Goal: Task Accomplishment & Management: Manage account settings

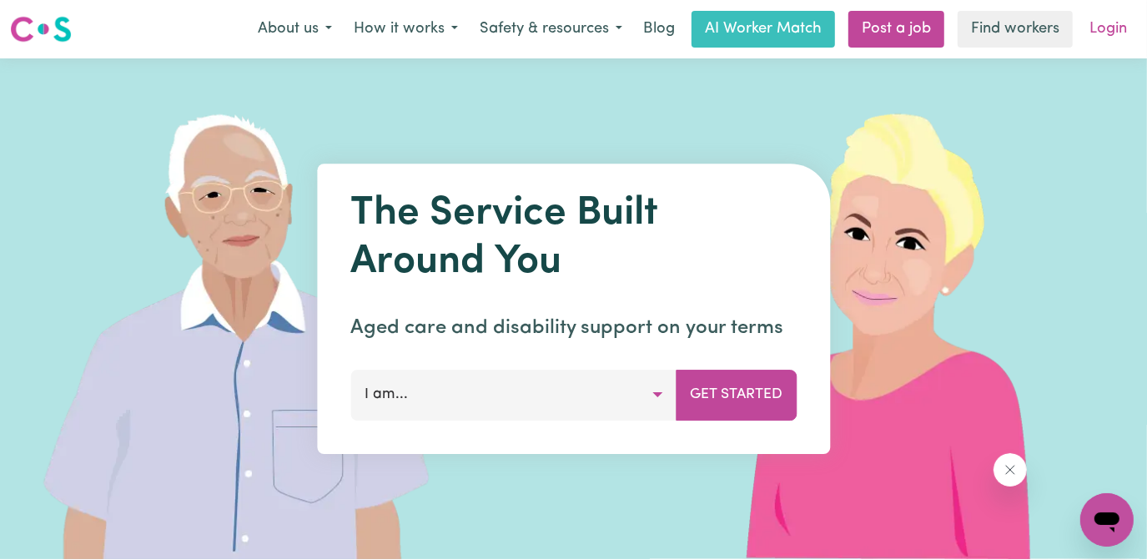
click at [1108, 28] on link "Login" at bounding box center [1108, 29] width 58 height 37
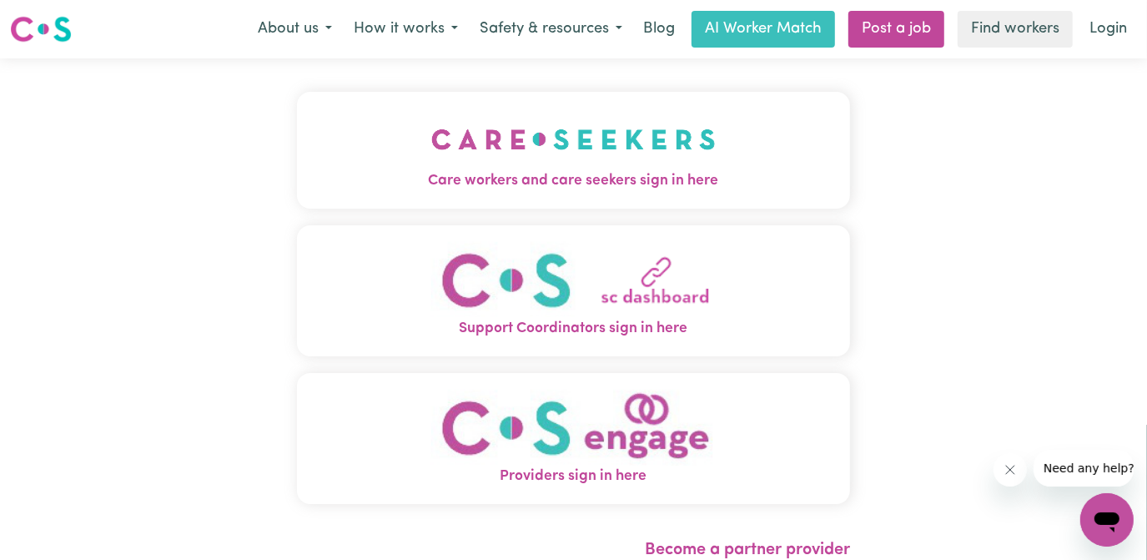
click at [516, 153] on img "Care workers and care seekers sign in here" at bounding box center [573, 139] width 284 height 62
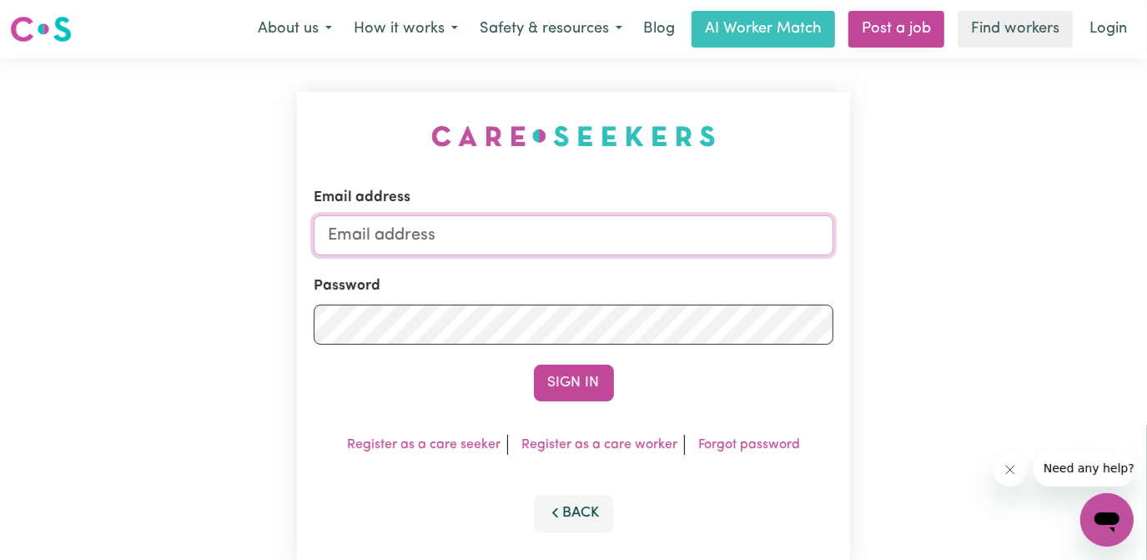
type input "[EMAIL_ADDRESS][DOMAIN_NAME]"
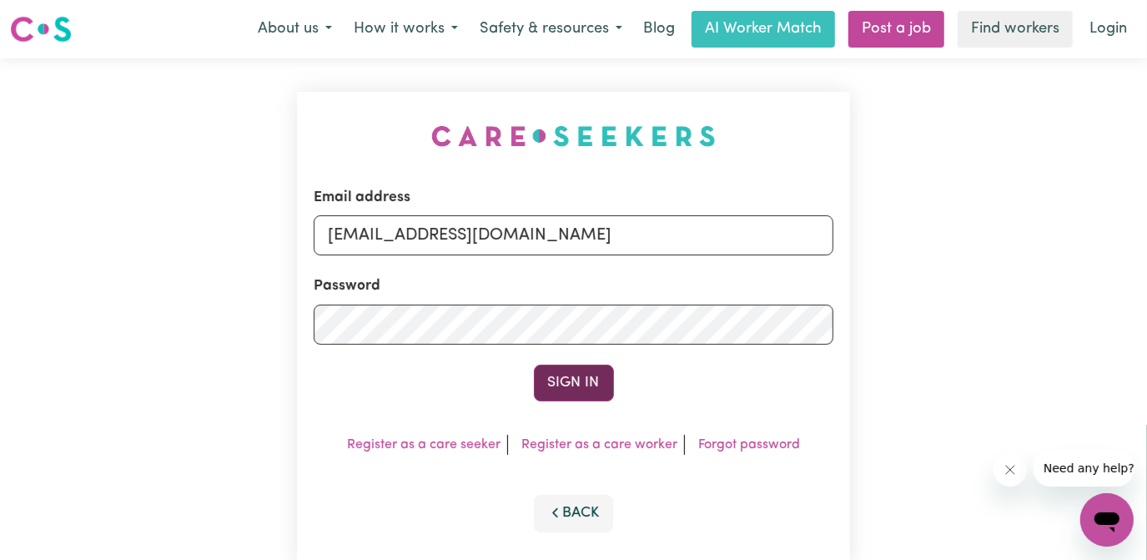
click at [582, 385] on button "Sign In" at bounding box center [574, 382] width 80 height 37
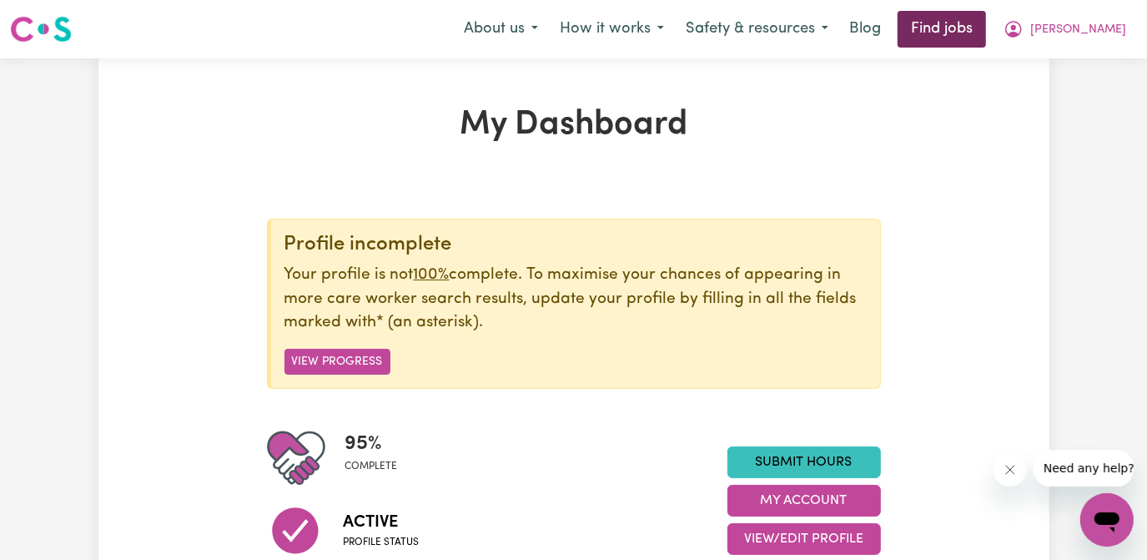
click at [986, 26] on link "Find jobs" at bounding box center [941, 29] width 88 height 37
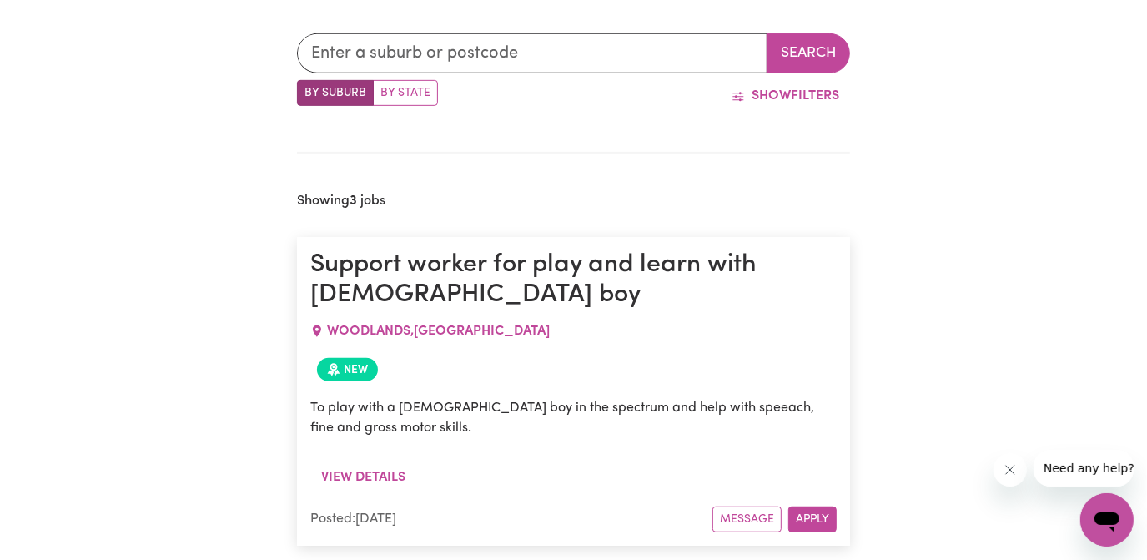
scroll to position [301, 0]
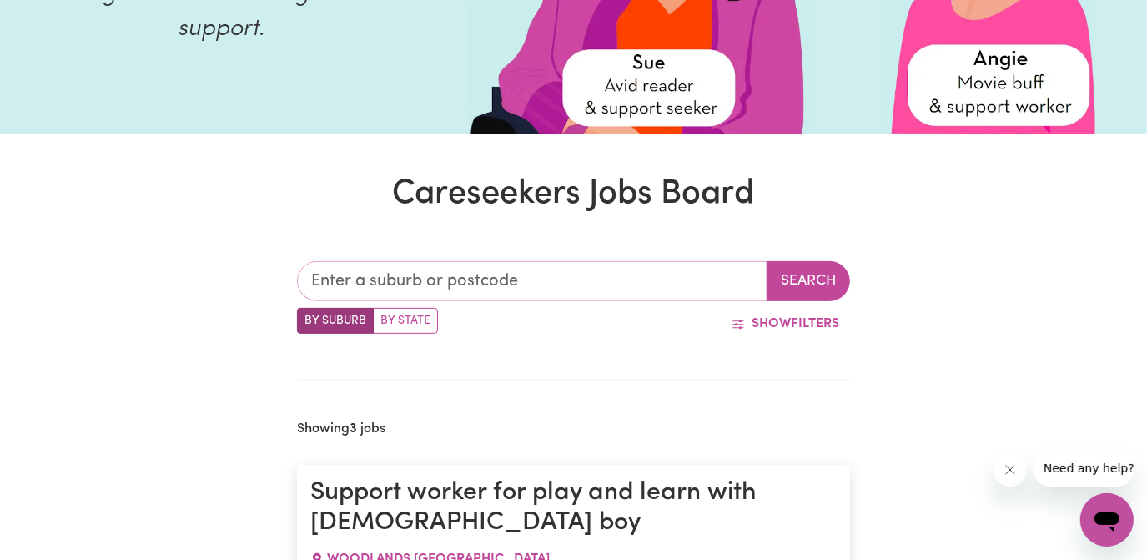
click at [445, 283] on input "text" at bounding box center [532, 281] width 471 height 40
type input "[GEOGRAPHIC_DATA]"
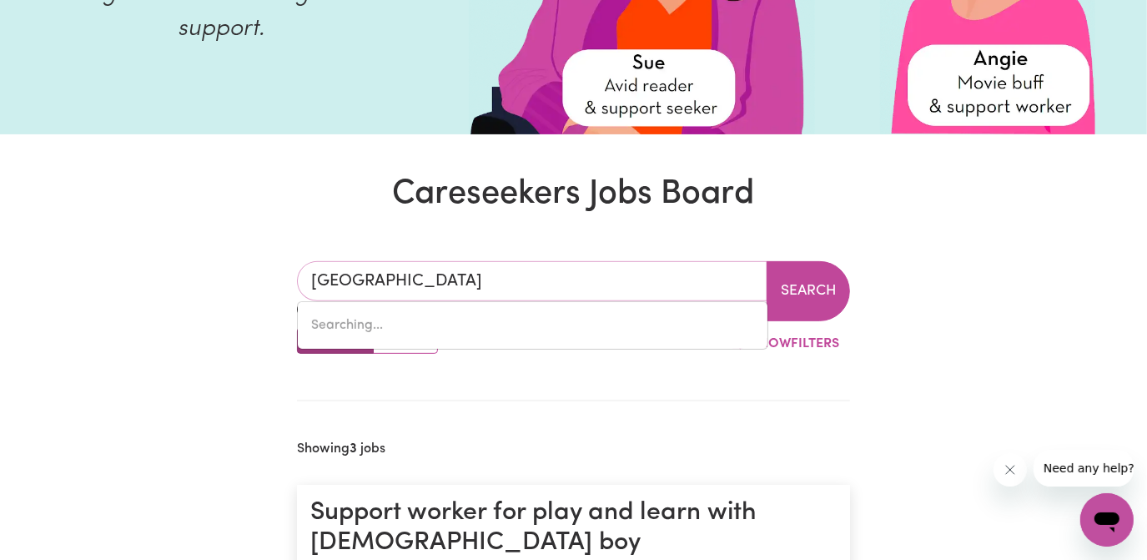
type input "[GEOGRAPHIC_DATA], [GEOGRAPHIC_DATA], 7300"
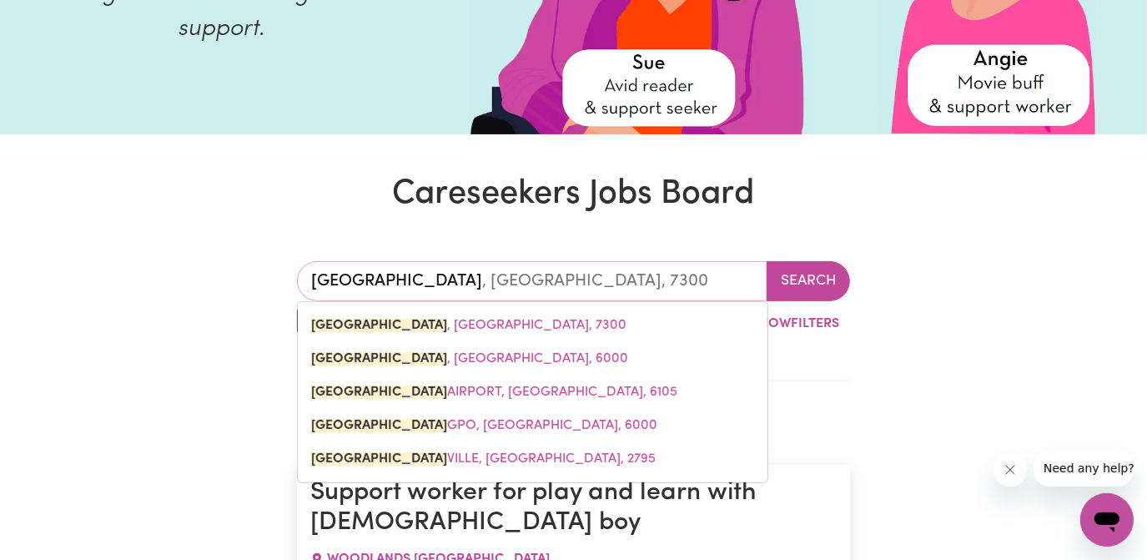
type input "[GEOGRAPHIC_DATA]"
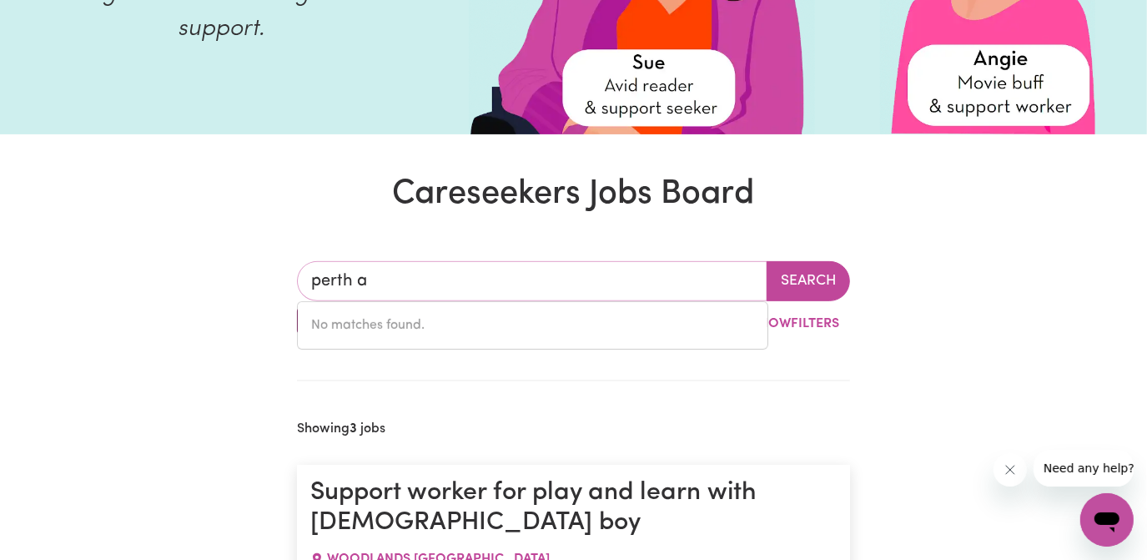
type input "[GEOGRAPHIC_DATA]"
type input "[GEOGRAPHIC_DATA], [GEOGRAPHIC_DATA], 6105"
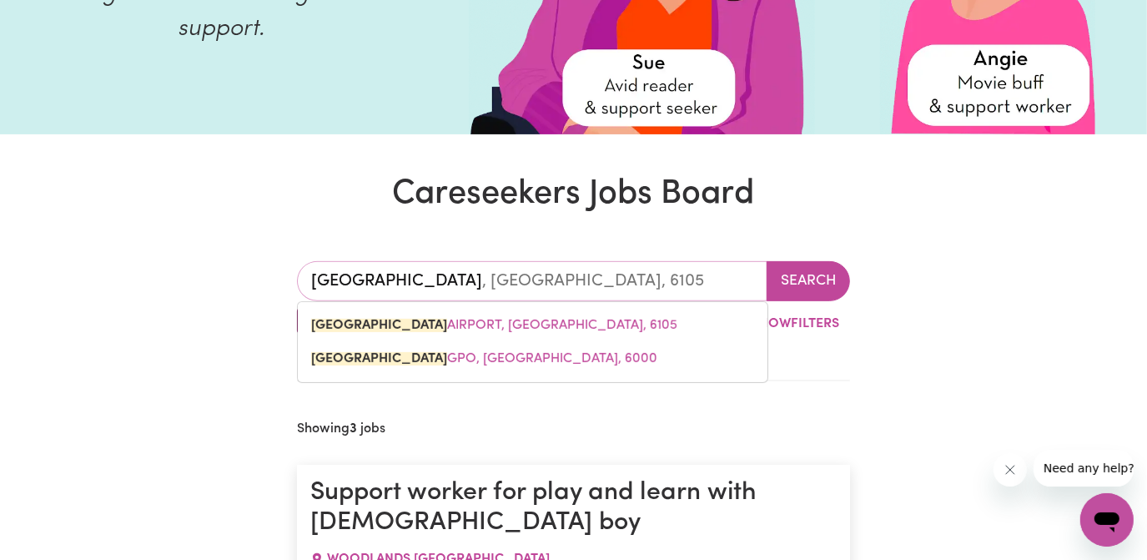
type input "[GEOGRAPHIC_DATA]"
type input "[GEOGRAPHIC_DATA], [GEOGRAPHIC_DATA], 7300"
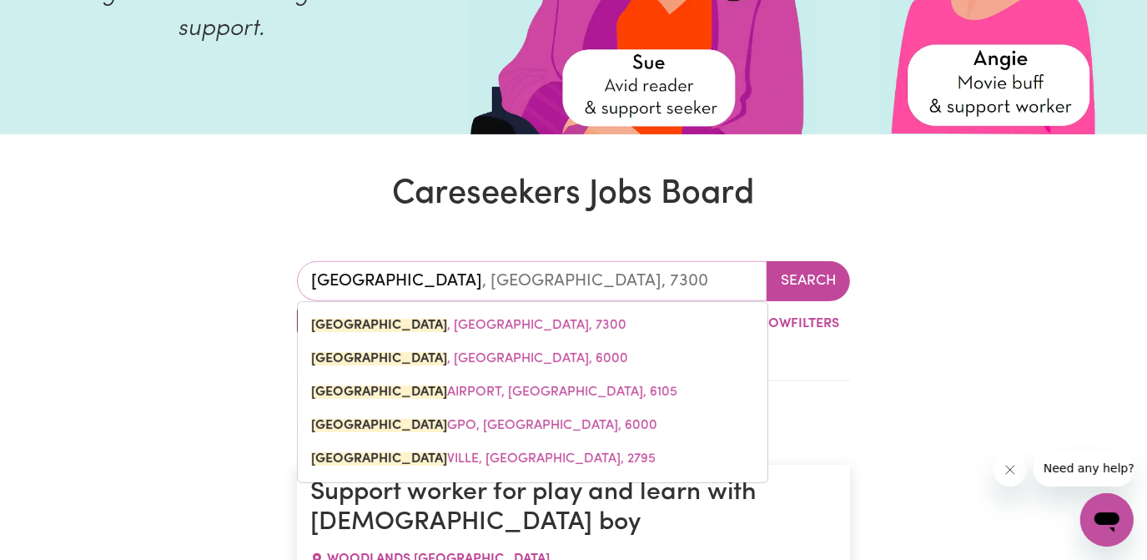
type input "pert"
type input "pertH, [GEOGRAPHIC_DATA], 7300"
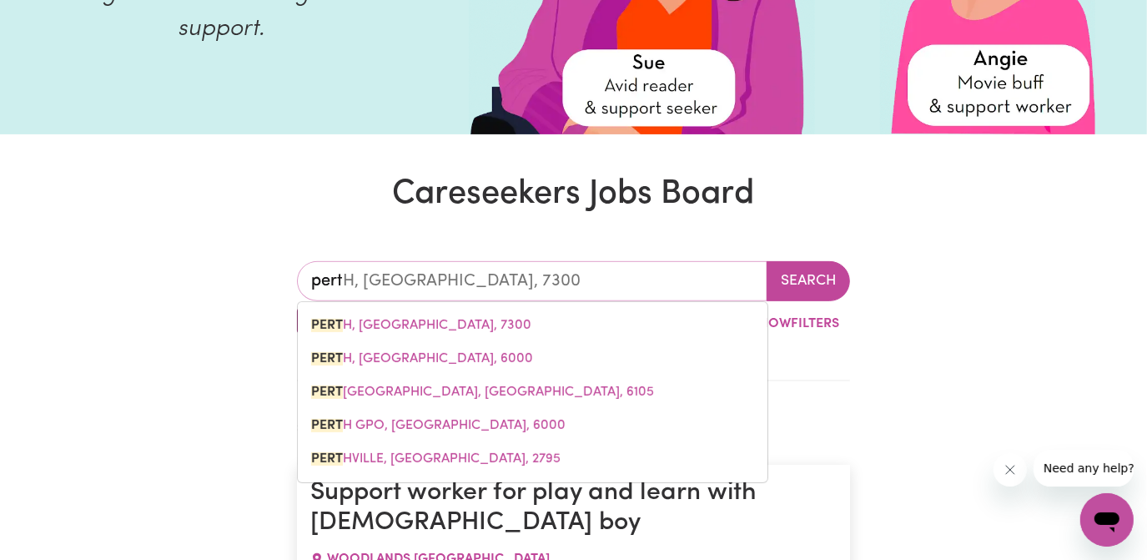
type input "per"
type input "perTH, [GEOGRAPHIC_DATA], 7300"
type input "pe"
type input "p"
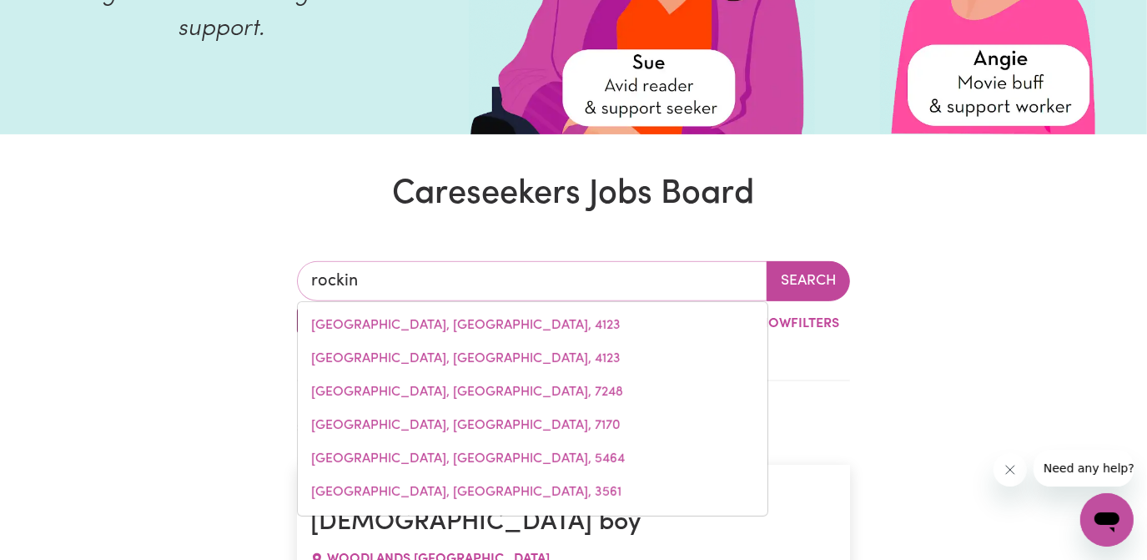
type input "rocking"
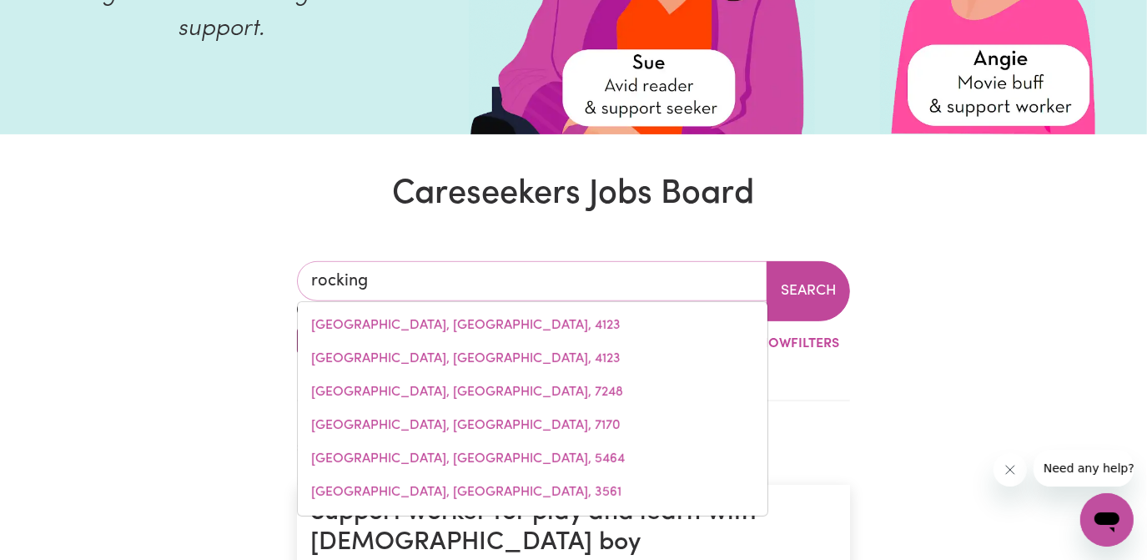
type input "[GEOGRAPHIC_DATA], [GEOGRAPHIC_DATA], 4854"
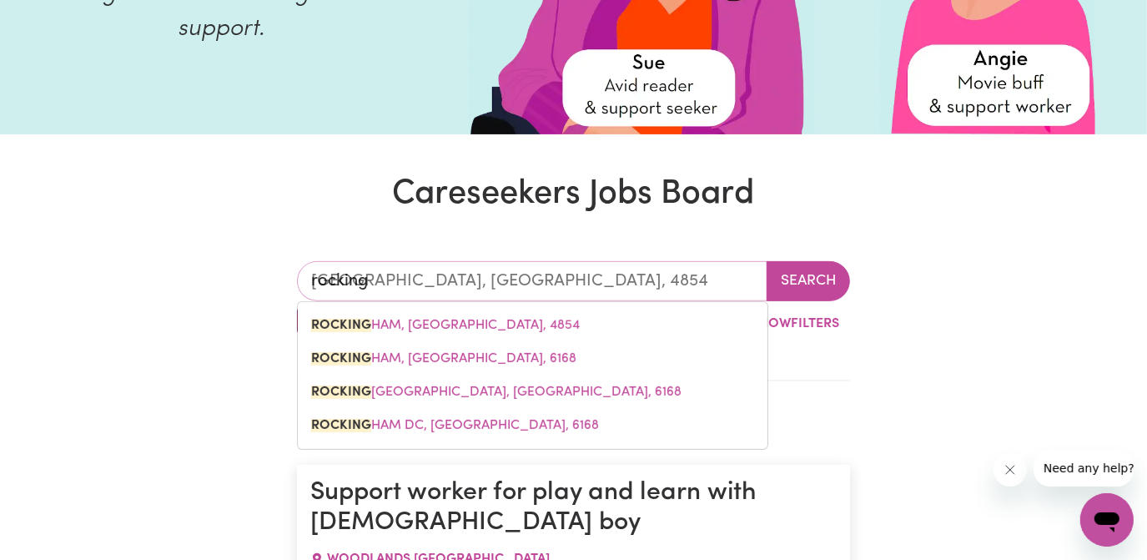
click at [494, 357] on span "ROCKING HAM, [GEOGRAPHIC_DATA], 6168" at bounding box center [443, 358] width 265 height 13
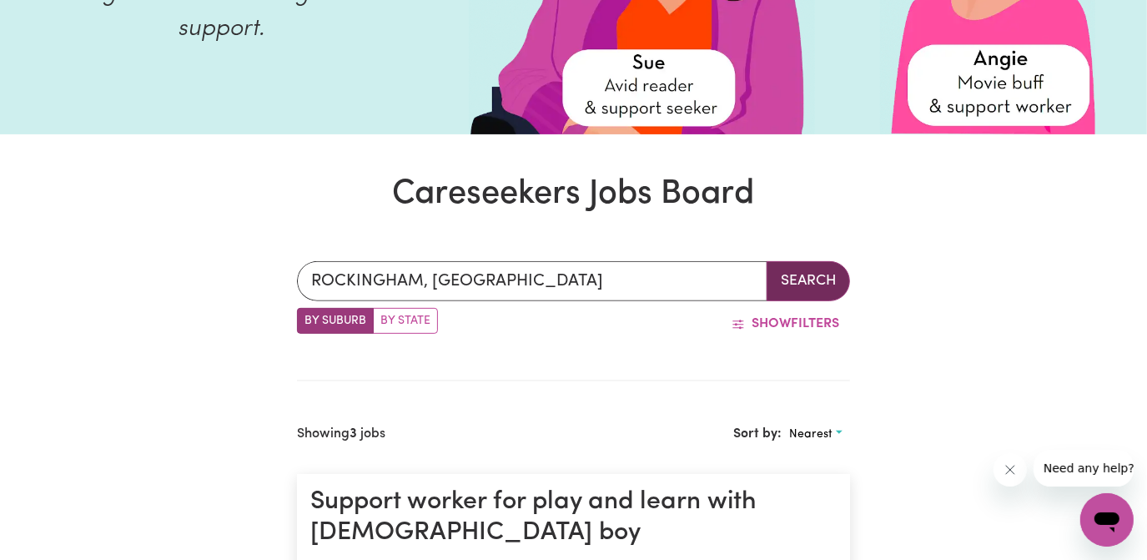
click at [801, 266] on button "Search" at bounding box center [807, 281] width 83 height 40
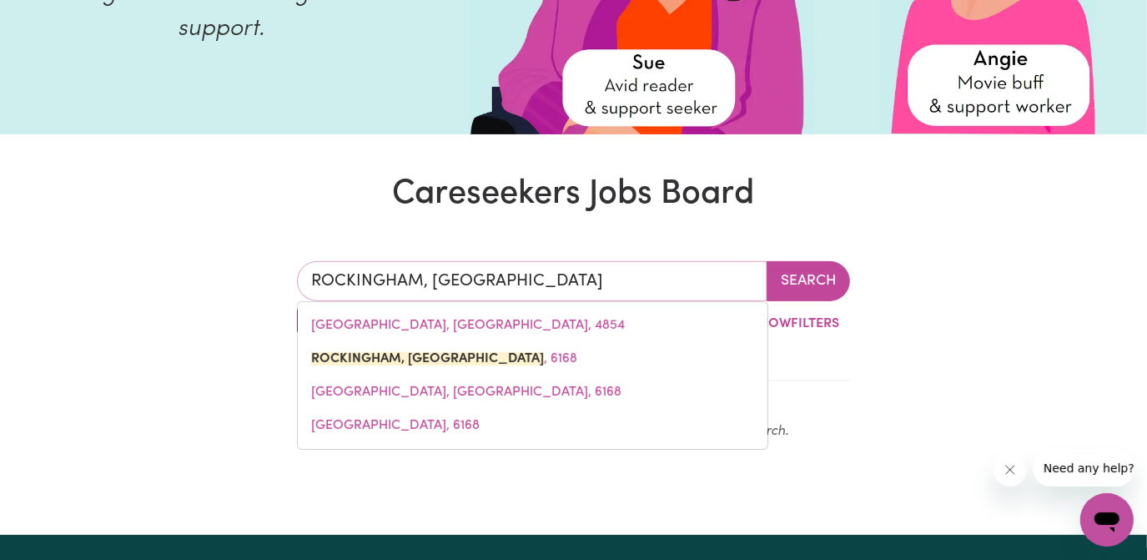
click at [598, 281] on input "ROCKINGHAM, [GEOGRAPHIC_DATA]" at bounding box center [532, 281] width 471 height 40
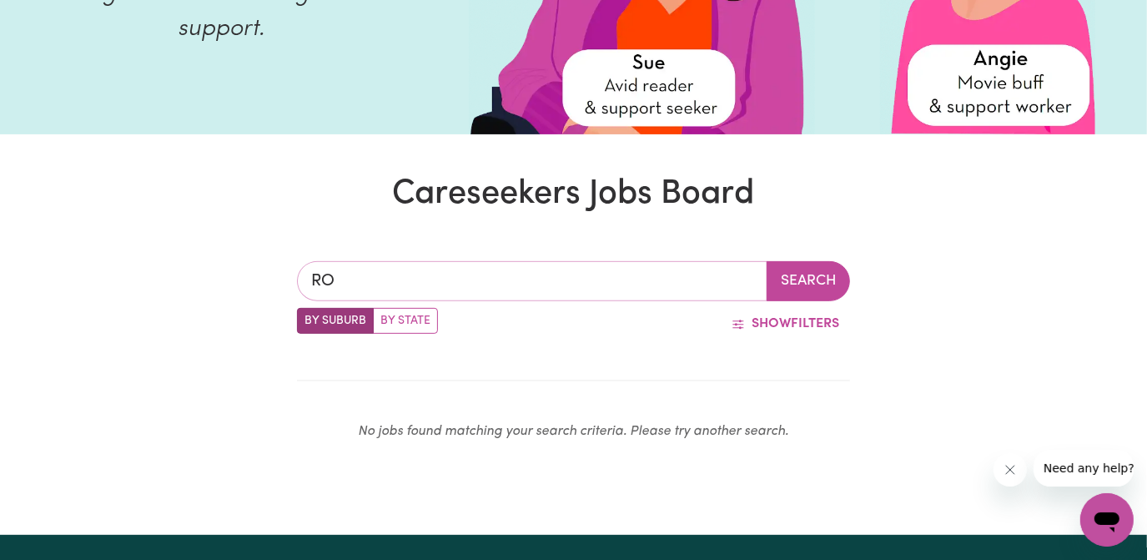
type input "R"
type input "[GEOGRAPHIC_DATA]"
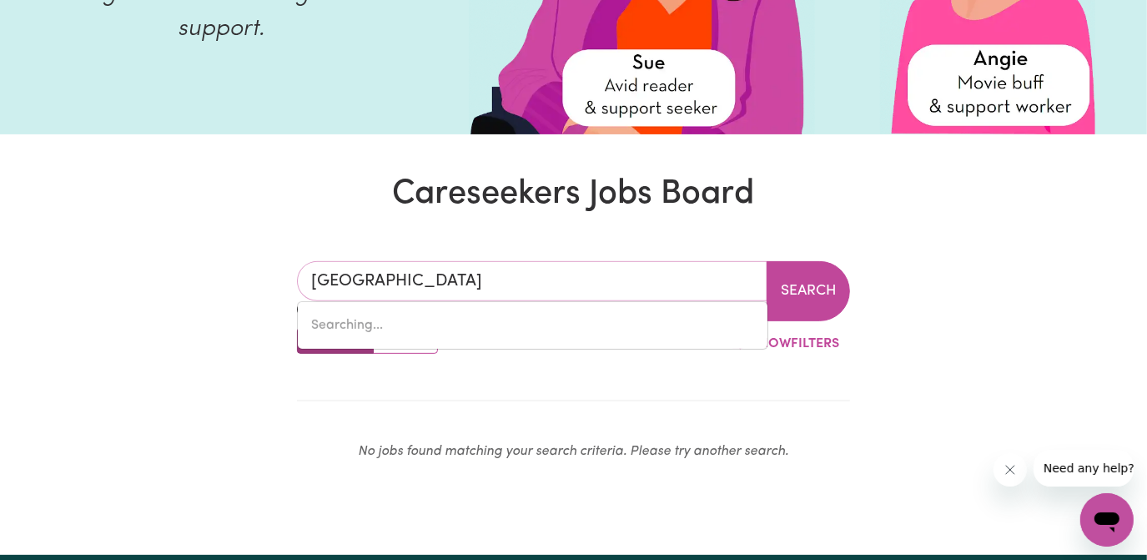
type input "[GEOGRAPHIC_DATA], [GEOGRAPHIC_DATA], 7300"
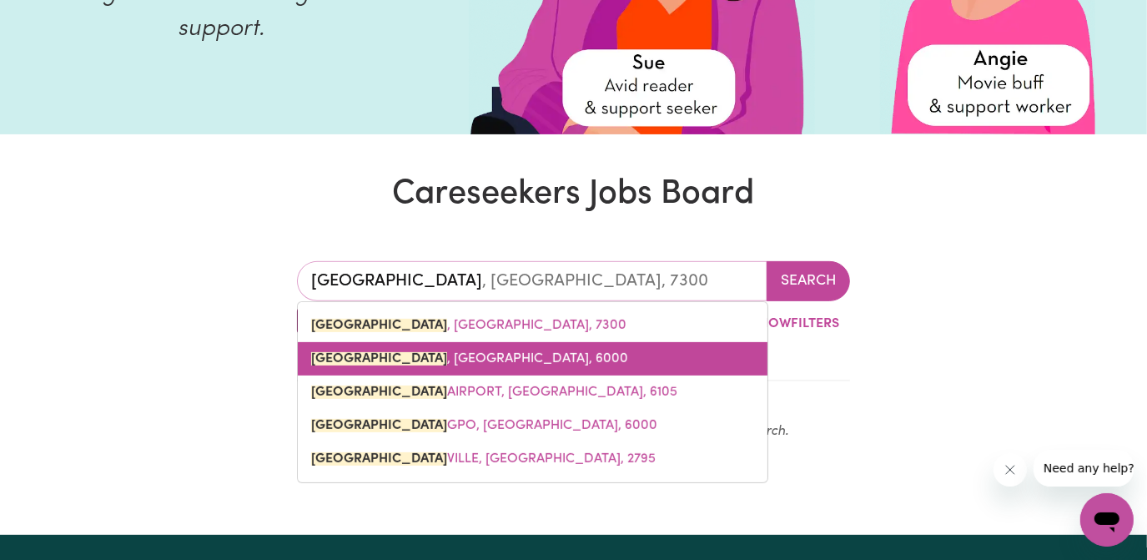
click at [446, 357] on span "[GEOGRAPHIC_DATA] , [GEOGRAPHIC_DATA], 6000" at bounding box center [469, 358] width 317 height 13
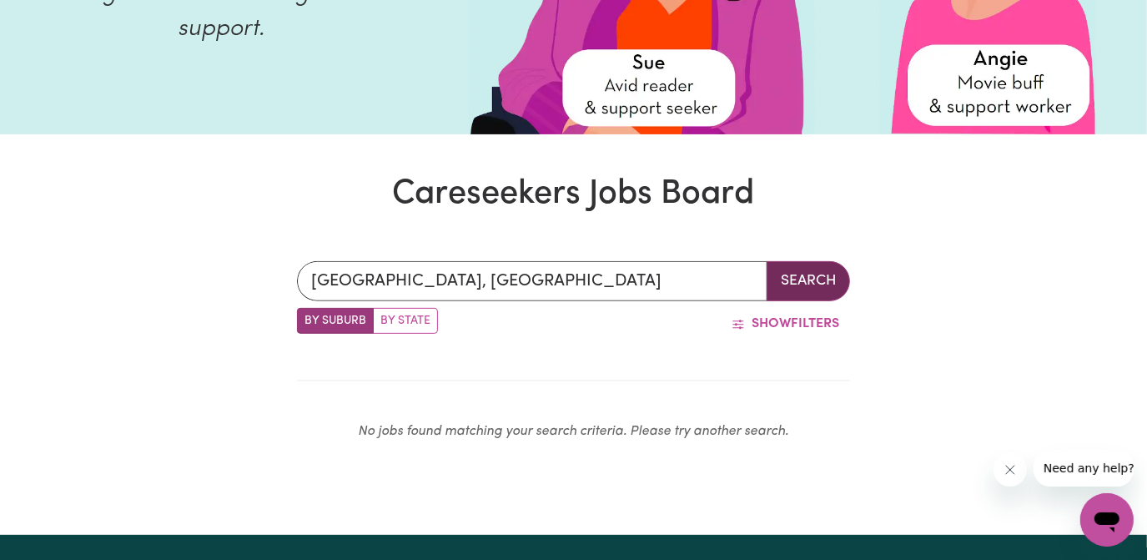
click at [814, 279] on button "Search" at bounding box center [807, 281] width 83 height 40
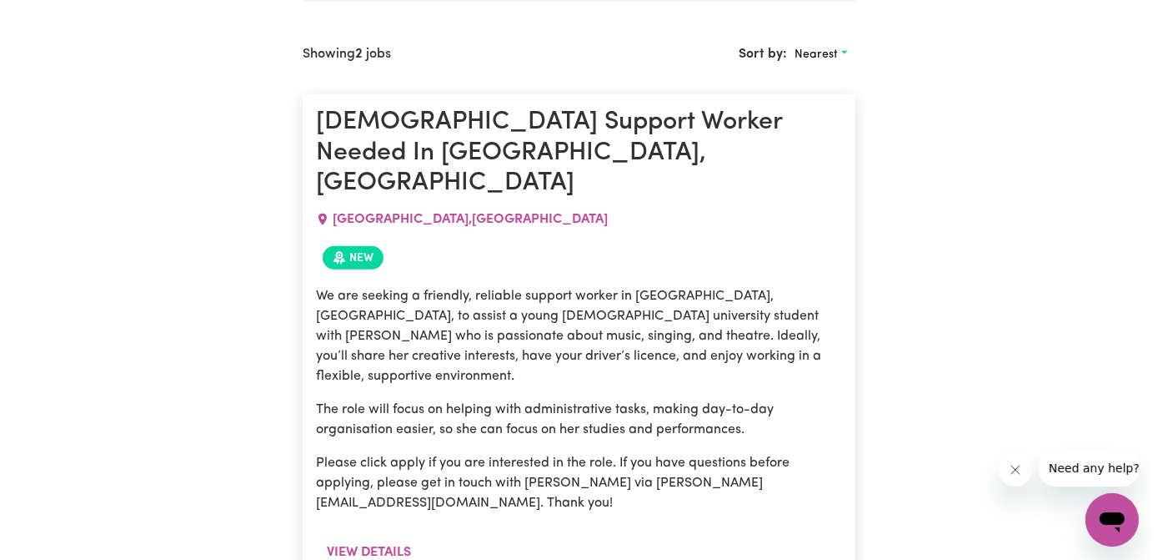
scroll to position [756, 0]
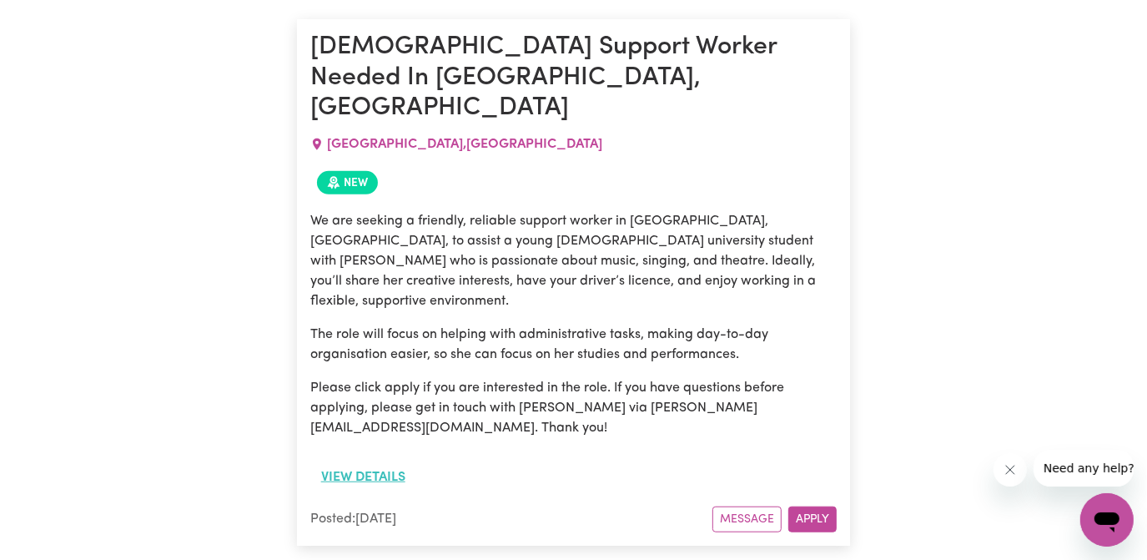
click at [380, 461] on button "View details" at bounding box center [363, 477] width 106 height 32
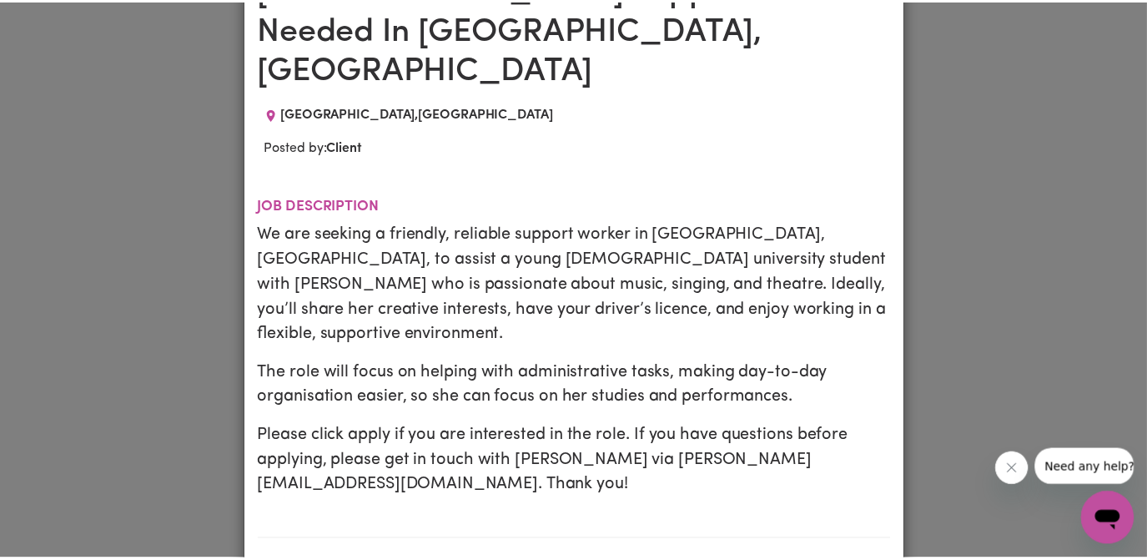
scroll to position [0, 0]
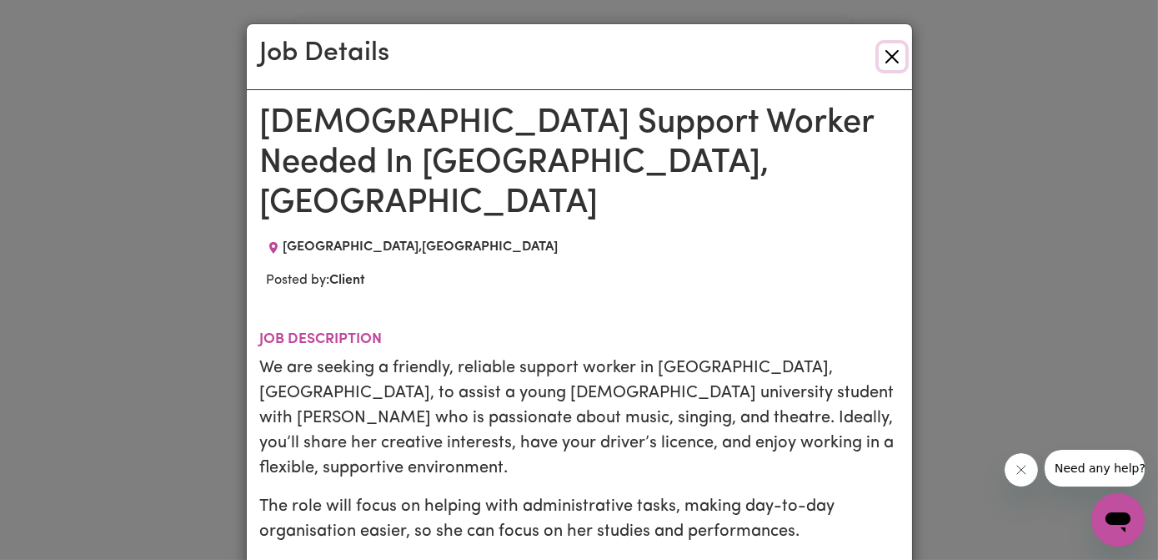
click at [885, 49] on button "Close" at bounding box center [892, 56] width 27 height 27
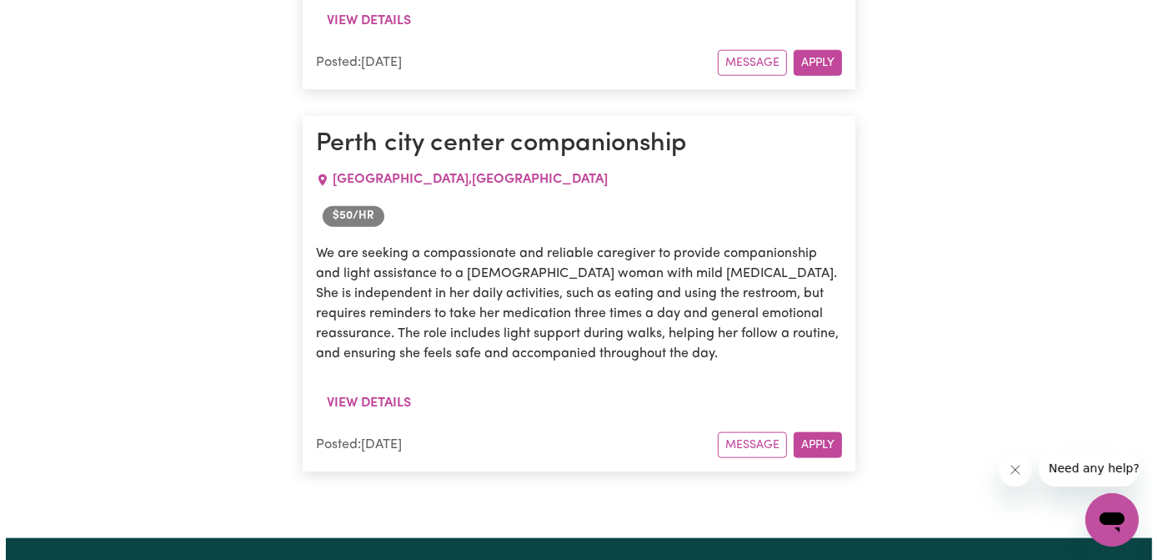
scroll to position [1211, 0]
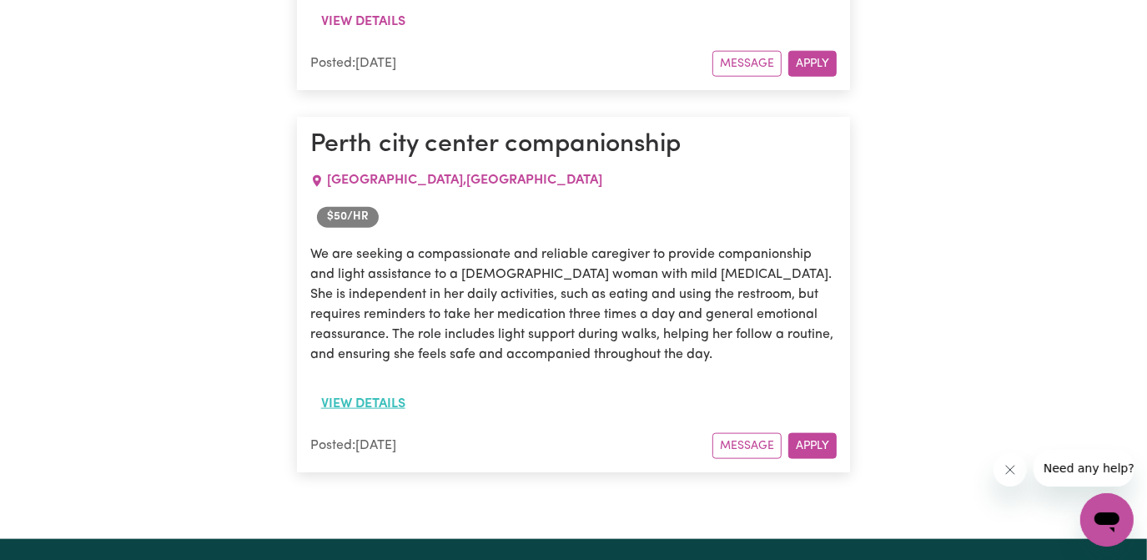
click at [367, 388] on button "View details" at bounding box center [363, 404] width 106 height 32
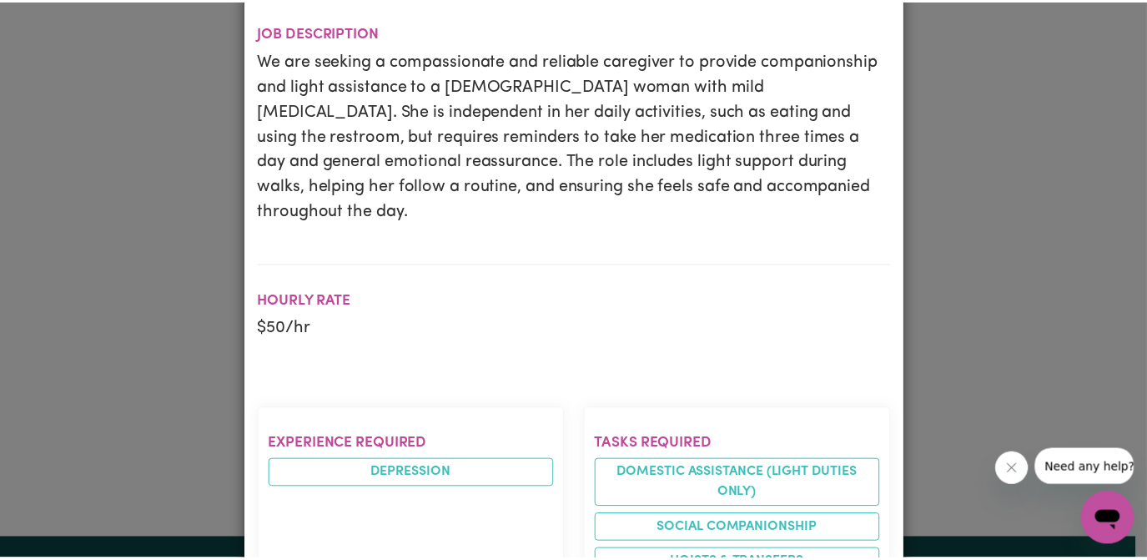
scroll to position [0, 0]
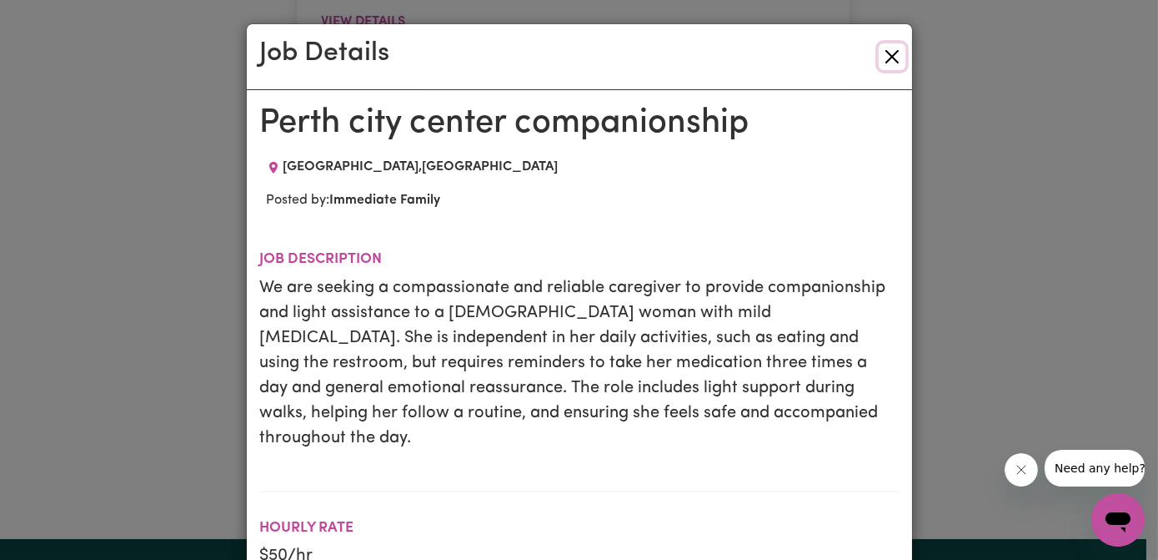
click at [879, 52] on button "Close" at bounding box center [892, 56] width 27 height 27
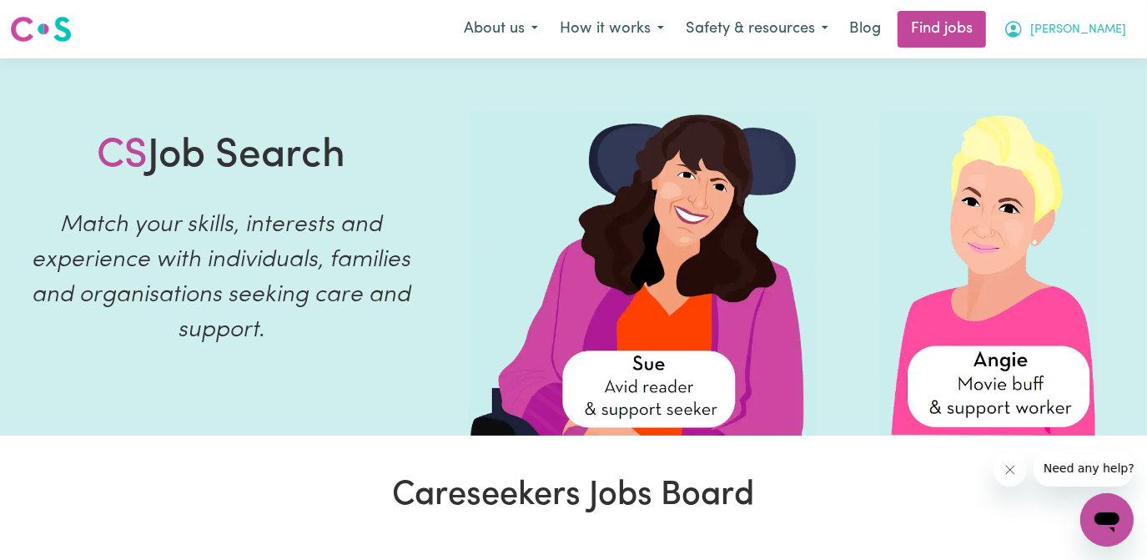
click at [1114, 28] on span "[PERSON_NAME]" at bounding box center [1078, 30] width 96 height 18
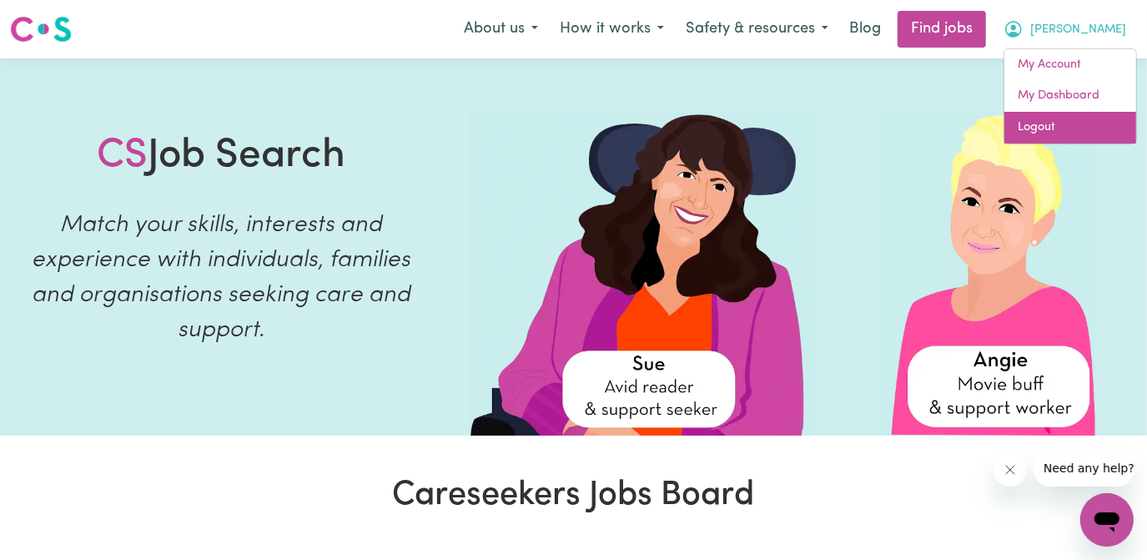
click at [1052, 128] on link "Logout" at bounding box center [1070, 128] width 132 height 32
